Goal: Communication & Community: Share content

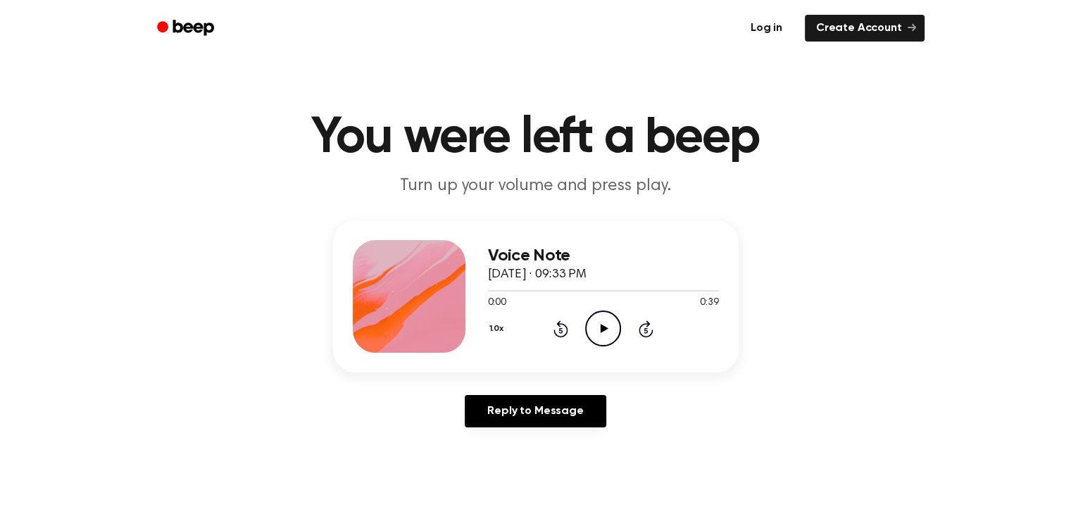
click at [772, 26] on link "Log in" at bounding box center [767, 28] width 60 height 32
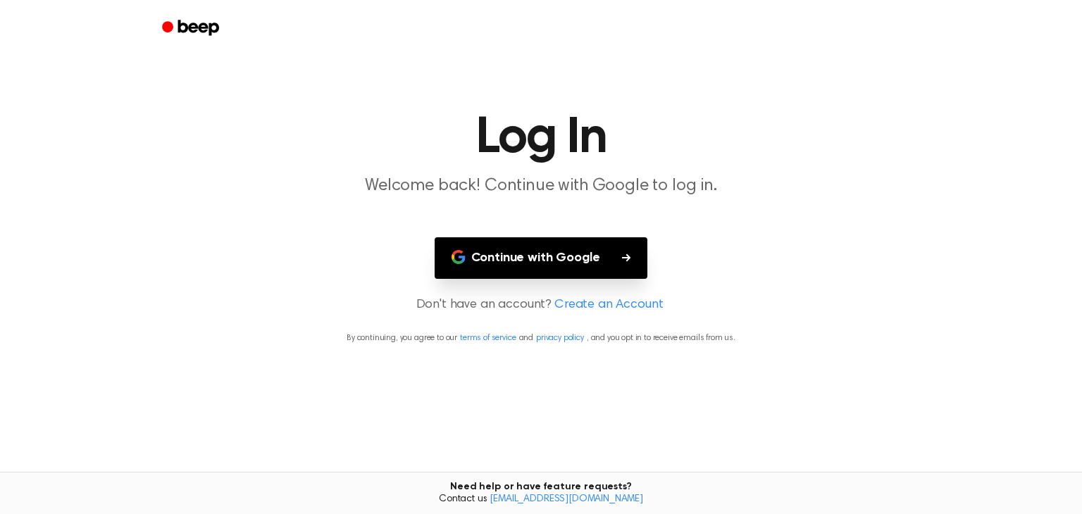
click at [532, 257] on button "Continue with Google" at bounding box center [541, 258] width 213 height 42
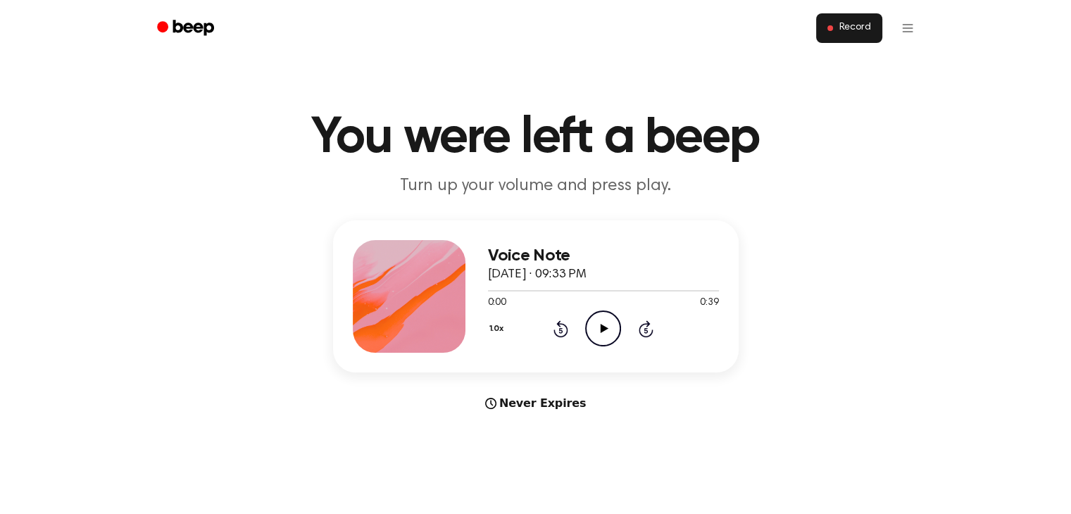
click at [856, 27] on span "Record" at bounding box center [855, 28] width 32 height 13
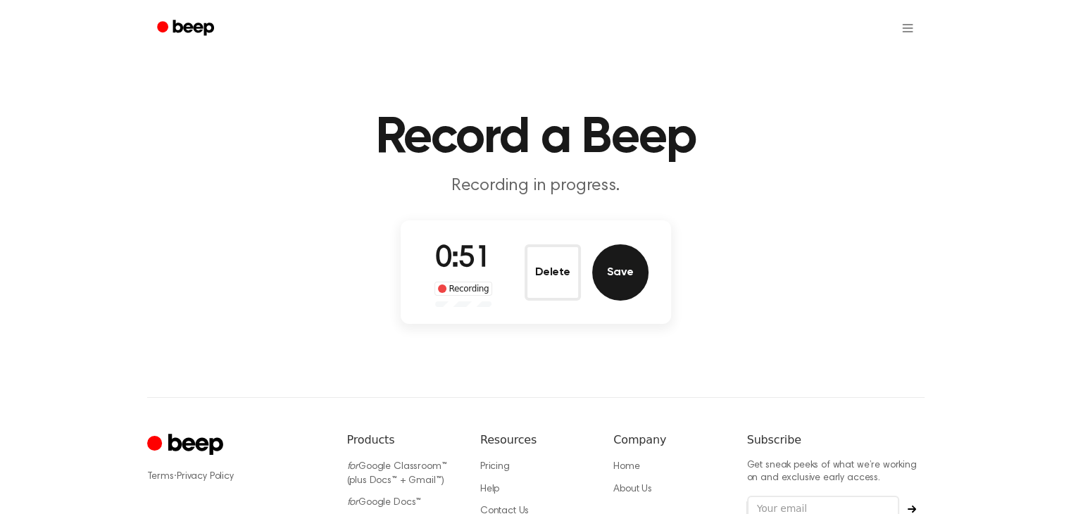
click at [630, 274] on button "Save" at bounding box center [620, 272] width 56 height 56
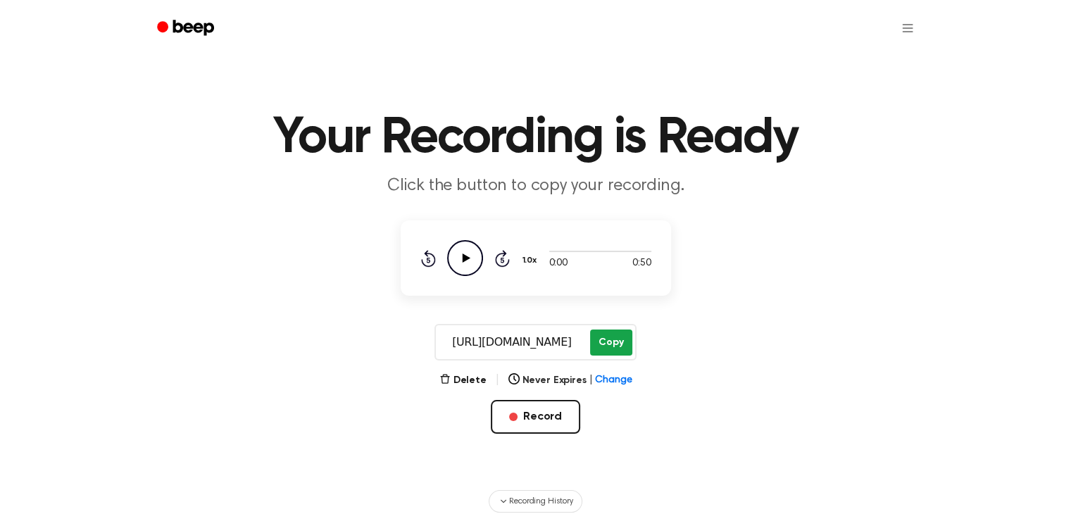
click at [611, 338] on button "Copy" at bounding box center [611, 343] width 42 height 26
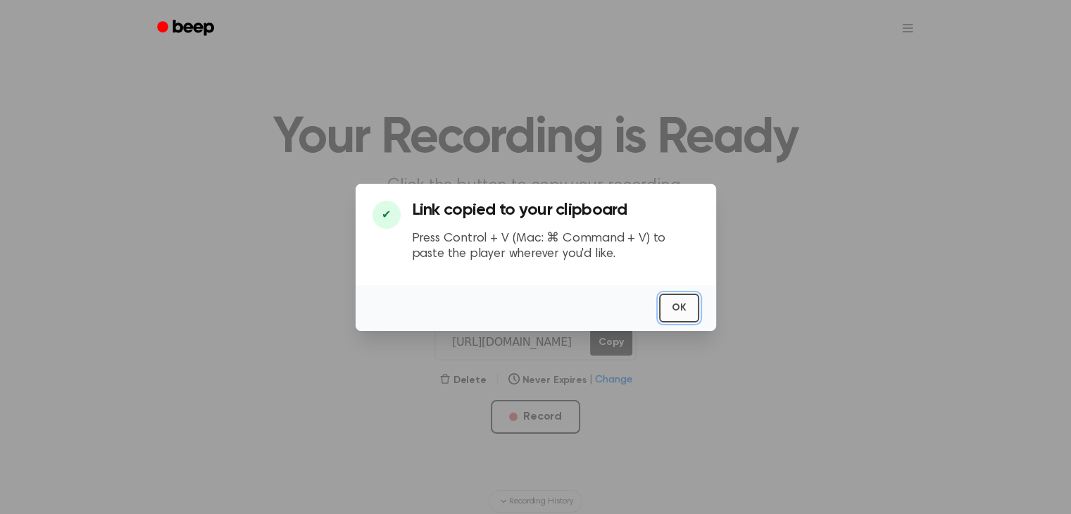
click at [679, 305] on button "OK" at bounding box center [679, 308] width 40 height 29
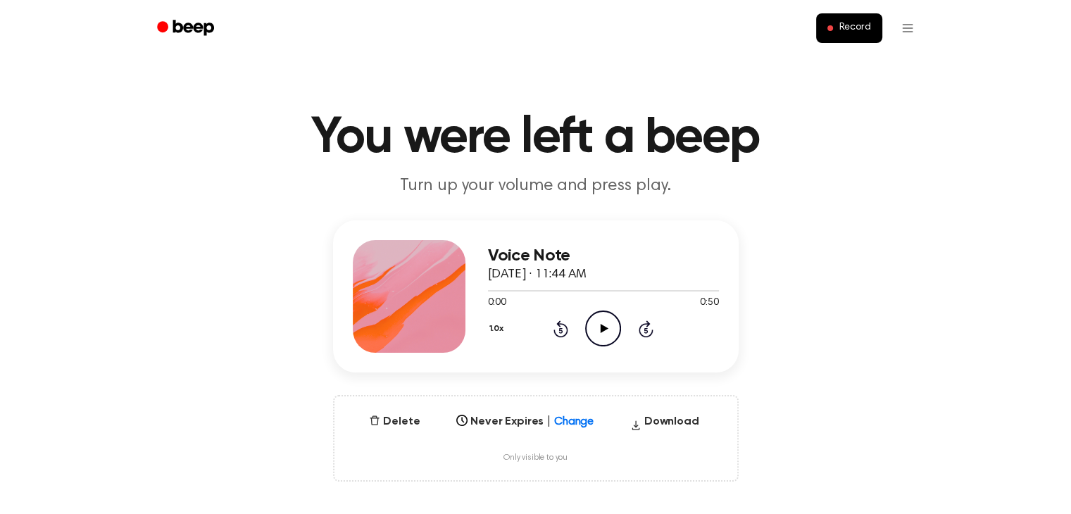
click at [602, 326] on icon at bounding box center [605, 328] width 8 height 9
click at [604, 329] on icon at bounding box center [603, 328] width 6 height 9
click at [401, 420] on button "Delete" at bounding box center [394, 421] width 62 height 17
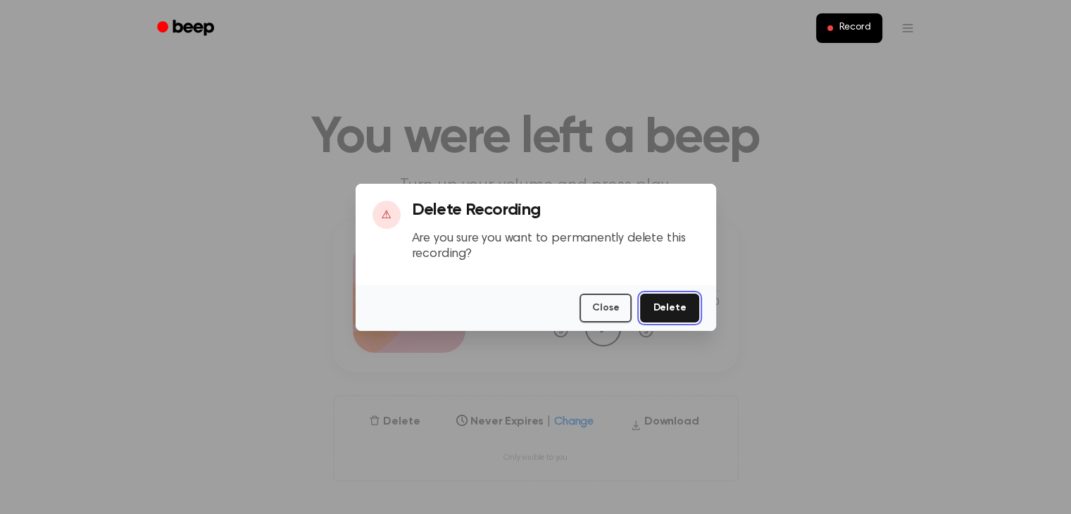
click at [668, 308] on button "Delete" at bounding box center [669, 308] width 58 height 29
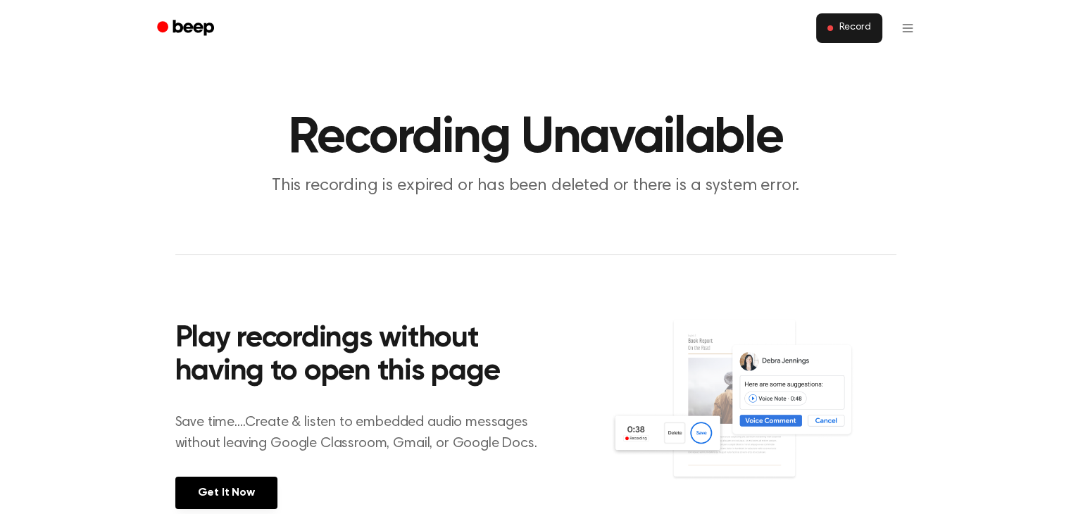
click at [850, 30] on span "Record" at bounding box center [855, 28] width 32 height 13
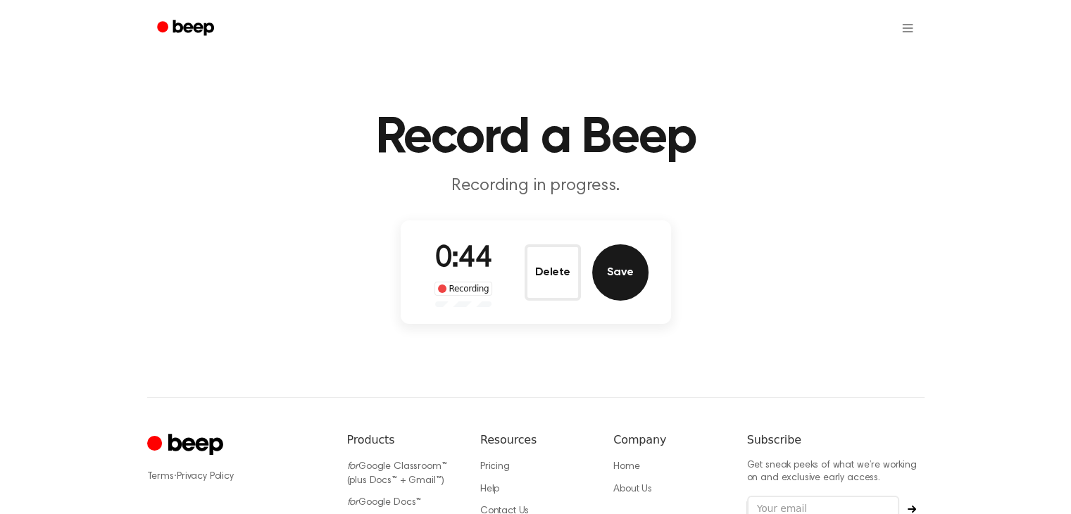
click at [621, 269] on button "Save" at bounding box center [620, 272] width 56 height 56
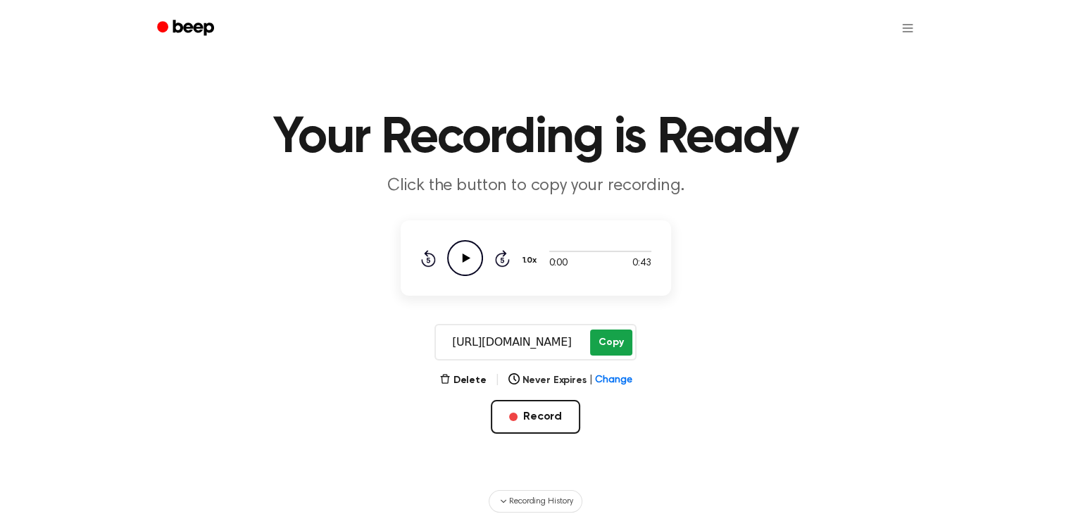
click at [605, 339] on button "Copy" at bounding box center [611, 343] width 42 height 26
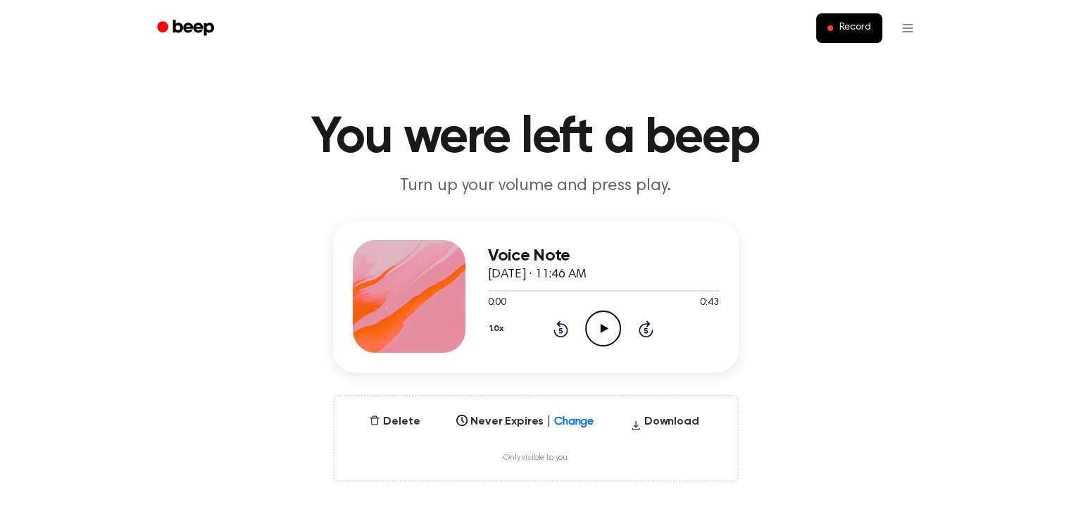
click at [604, 326] on icon at bounding box center [605, 328] width 8 height 9
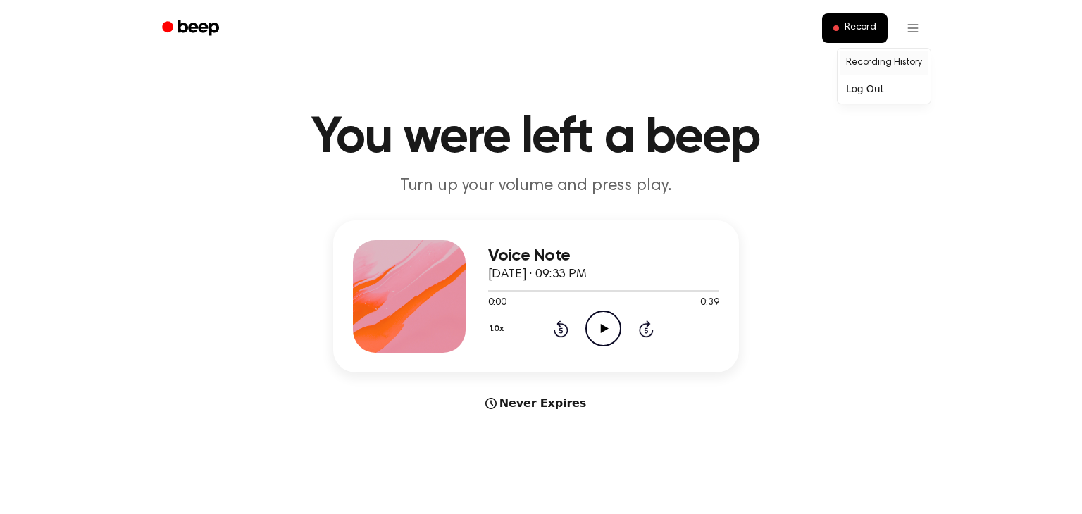
click at [902, 59] on link "Recording History" at bounding box center [883, 62] width 87 height 23
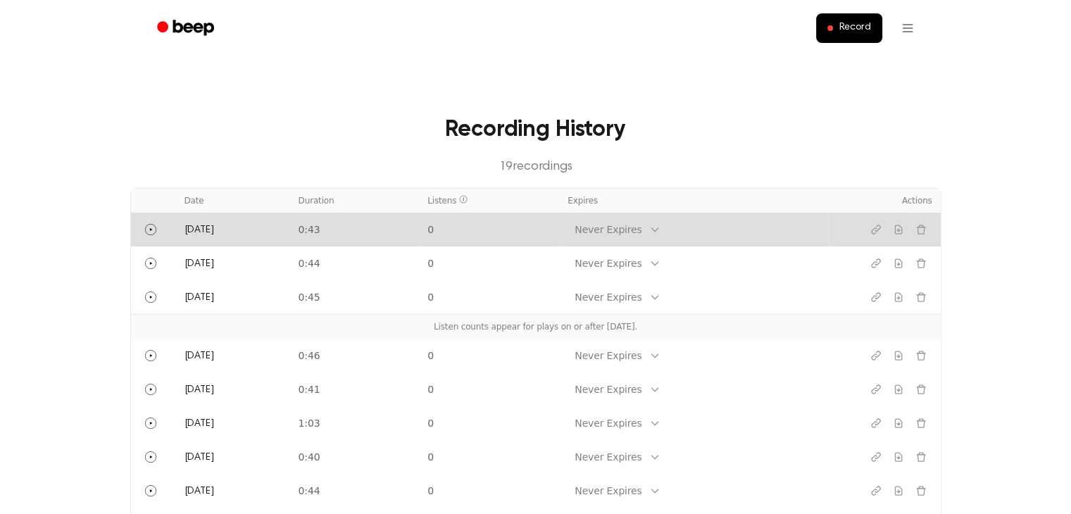
click at [594, 225] on td "Never Expires" at bounding box center [693, 230] width 268 height 34
click at [385, 230] on td "0:43" at bounding box center [355, 230] width 130 height 34
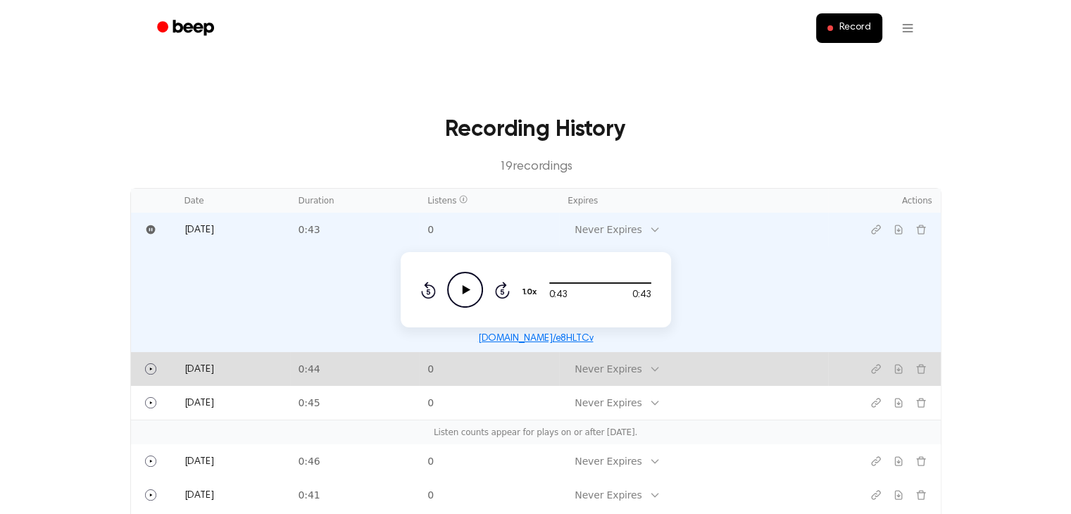
click at [800, 366] on td "Never Expires" at bounding box center [693, 369] width 268 height 34
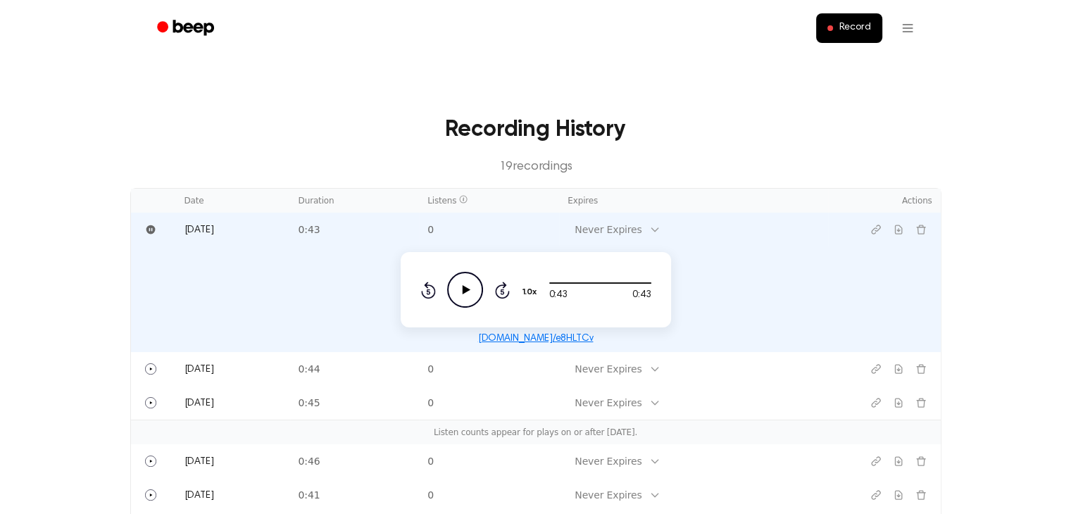
click at [727, 119] on h3 "Recording History" at bounding box center [536, 130] width 766 height 34
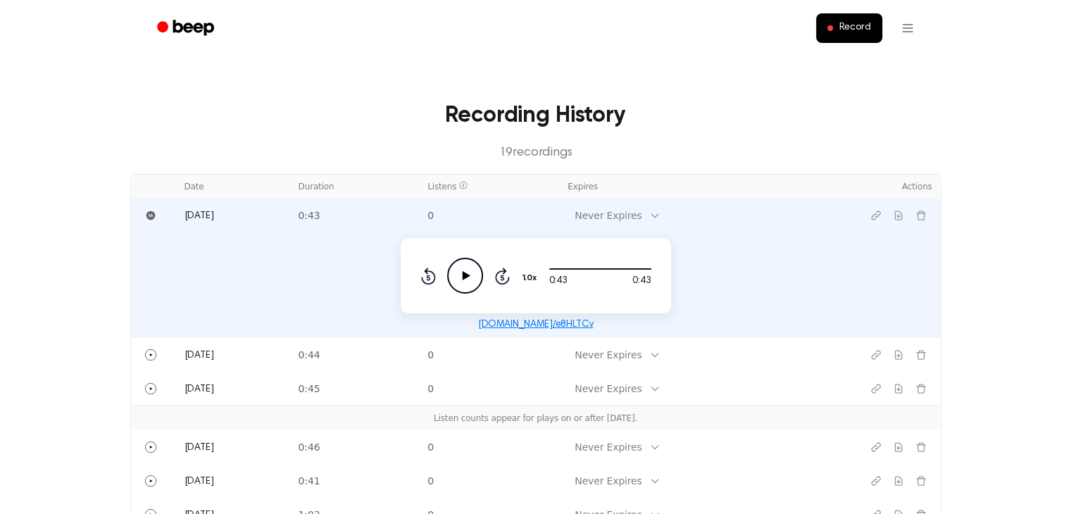
scroll to position [13, 0]
